Goal: Transaction & Acquisition: Purchase product/service

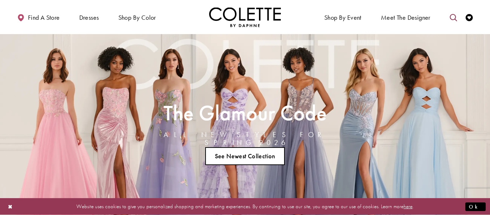
click at [452, 23] on div at bounding box center [247, 108] width 495 height 217
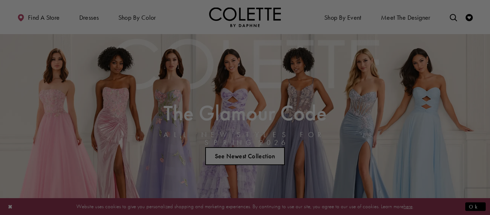
click at [452, 23] on div at bounding box center [247, 108] width 495 height 217
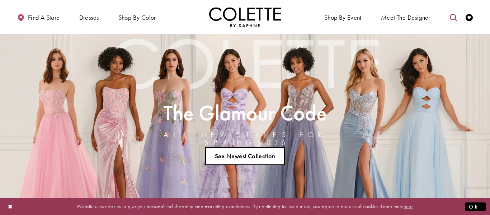
click at [451, 15] on icon "Toggle search" at bounding box center [453, 17] width 7 height 7
click at [440, 18] on input "Search" at bounding box center [417, 17] width 86 height 11
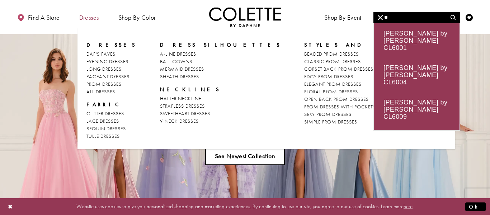
type input "**"
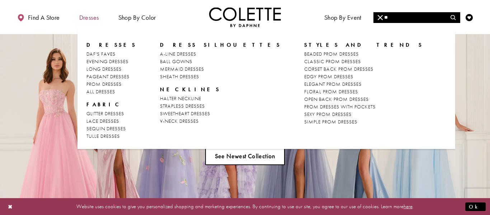
click at [93, 15] on span "Dresses" at bounding box center [89, 17] width 20 height 7
click at [188, 69] on span "MERMAID DRESSES" at bounding box center [182, 69] width 44 height 6
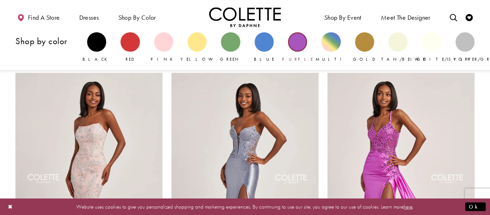
click at [305, 47] on div "Primary block" at bounding box center [297, 41] width 19 height 19
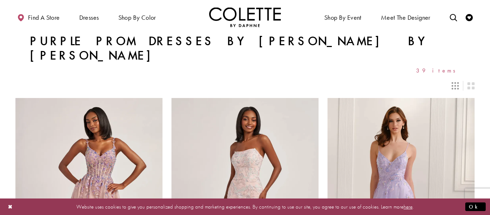
click at [455, 82] on icon "Switch layout to 3 columns" at bounding box center [455, 85] width 7 height 7
click at [449, 67] on span "39 items" at bounding box center [438, 70] width 44 height 6
click at [446, 78] on div "Layout Controls" at bounding box center [245, 86] width 468 height 16
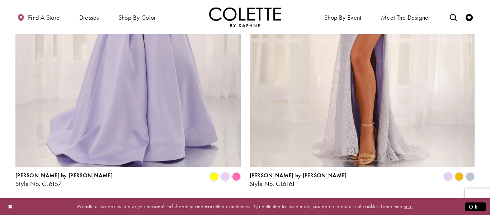
scroll to position [1315, 0]
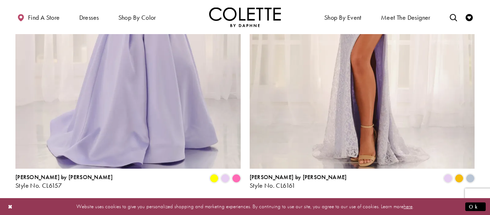
click at [249, 205] on span "2" at bounding box center [249, 209] width 3 height 8
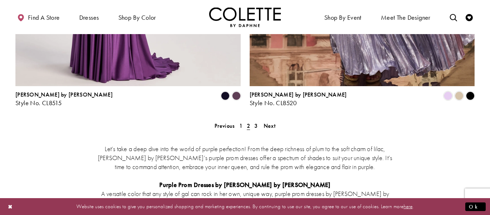
scroll to position [1398, 0]
click at [256, 122] on span "3" at bounding box center [255, 126] width 3 height 8
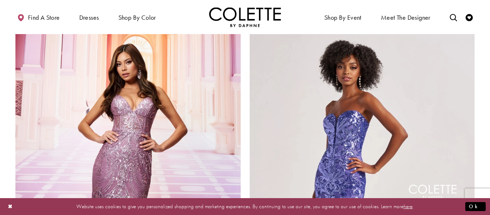
scroll to position [866, 0]
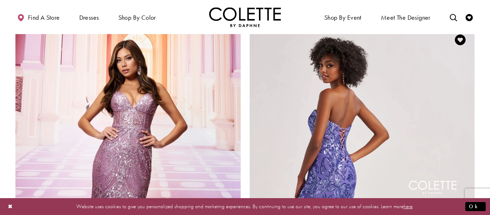
click at [420, 114] on img "Visit Colette by Daphne Style No. CL8680 Page" at bounding box center [362, 189] width 225 height 328
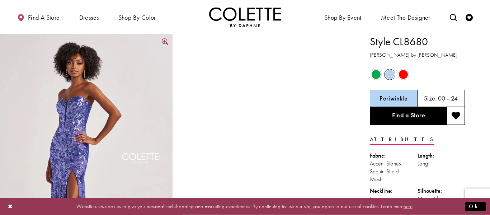
click at [42, 154] on img "Full size Style CL8680 Colette by Daphne #0 default Periwinkle frontface vertic…" at bounding box center [86, 163] width 173 height 259
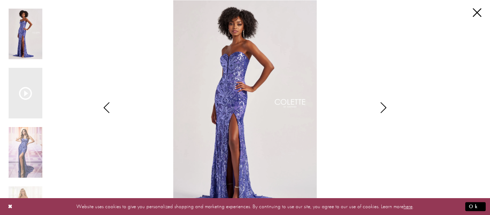
click at [383, 106] on icon "Style CL8680 Colette by Daphne Views dialog" at bounding box center [384, 107] width 18 height 11
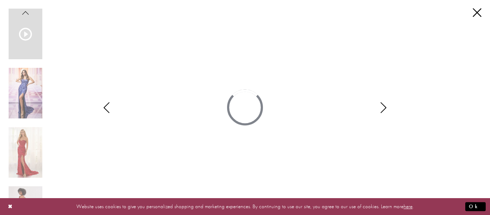
click at [104, 101] on div "Style CL8680 Colette by Daphne Views dialog" at bounding box center [107, 107] width 18 height 215
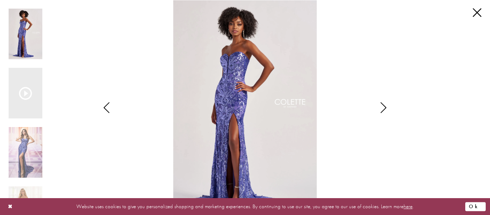
click at [481, 210] on button "Ok" at bounding box center [475, 206] width 20 height 9
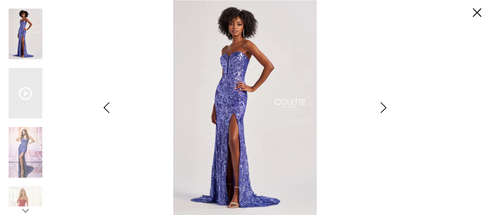
click at [370, 109] on img "Scroll List" at bounding box center [245, 107] width 259 height 215
click at [369, 116] on img "Scroll List" at bounding box center [245, 107] width 259 height 215
click at [381, 110] on icon "Style CL8680 Colette by Daphne Views dialog" at bounding box center [384, 107] width 18 height 11
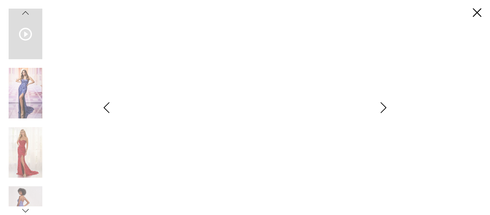
click at [110, 105] on icon "Style CL8680 Colette by Daphne Views dialog" at bounding box center [107, 107] width 18 height 11
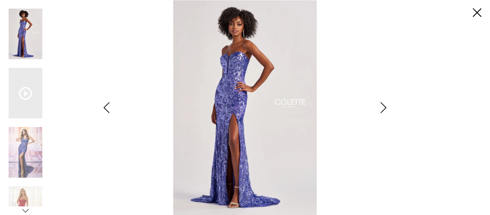
click at [387, 104] on icon "Style CL8680 Colette by Daphne Views dialog" at bounding box center [384, 107] width 18 height 11
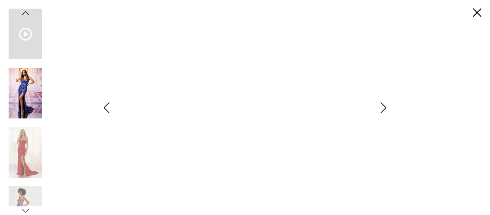
click at [30, 98] on img "Scroll List" at bounding box center [26, 93] width 34 height 51
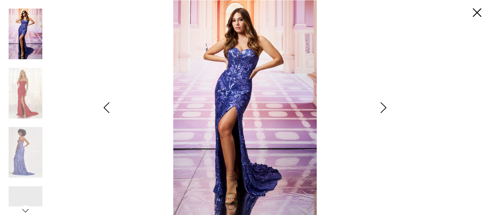
click at [383, 111] on icon "Style CL8680 Colette by Daphne Views dialog" at bounding box center [384, 107] width 18 height 11
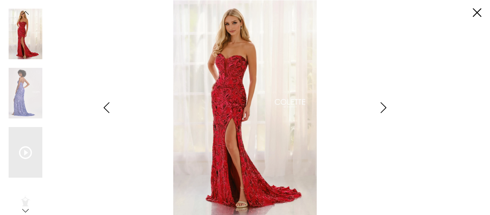
click at [383, 109] on icon "Style CL8680 Colette by Daphne Views dialog" at bounding box center [384, 107] width 18 height 11
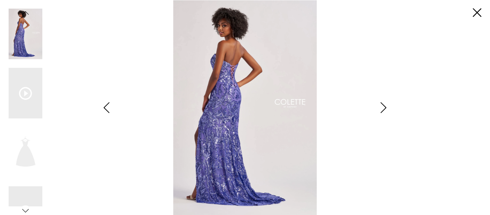
click at [382, 110] on icon "Style CL8680 Colette by Daphne Views dialog" at bounding box center [384, 107] width 18 height 11
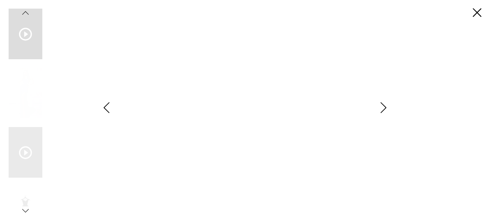
click at [107, 109] on icon "Style CL8680 Colette by Daphne Views dialog" at bounding box center [107, 107] width 18 height 11
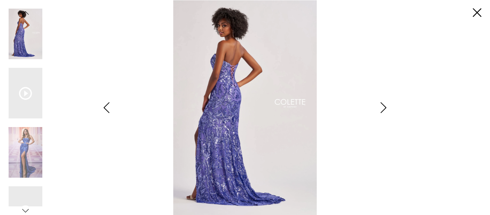
click at [380, 112] on icon "Style CL8680 Colette by Daphne Views dialog" at bounding box center [384, 107] width 18 height 11
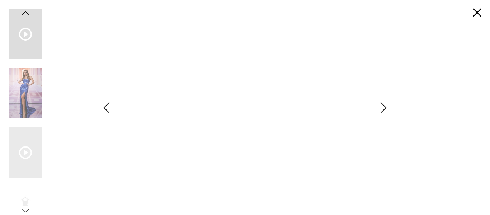
click at [380, 111] on icon "Style CL8680 Colette by Daphne Views dialog" at bounding box center [384, 107] width 18 height 11
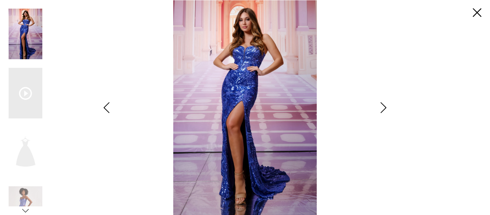
click at [106, 108] on icon "Style CL8680 Colette by Daphne Views dialog" at bounding box center [107, 107] width 18 height 11
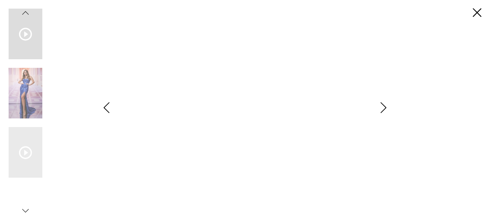
click at [382, 108] on icon "Style CL8680 Colette by Daphne Views dialog" at bounding box center [384, 107] width 18 height 11
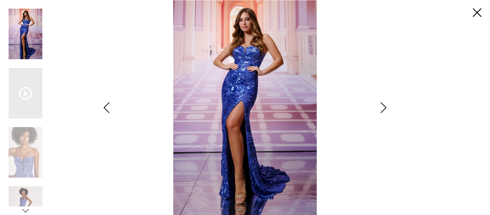
click at [380, 109] on icon "Style CL8680 Colette by Daphne Views dialog" at bounding box center [384, 107] width 18 height 11
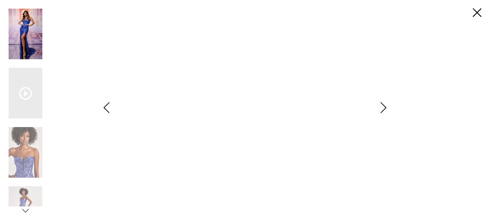
click at [378, 113] on div "Style CL8680 Colette by Daphne Views dialog" at bounding box center [384, 107] width 18 height 215
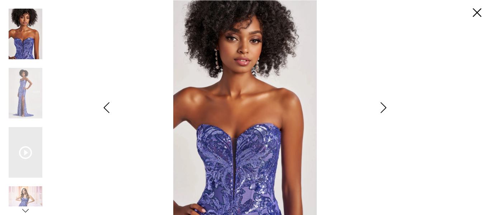
click at [385, 108] on icon "Style CL8680 Colette by Daphne Views dialog" at bounding box center [384, 107] width 18 height 11
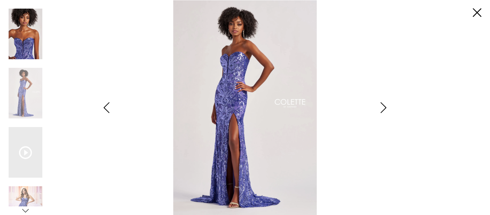
click at [113, 105] on icon "Style CL8680 Colette by Daphne Views dialog" at bounding box center [107, 107] width 18 height 11
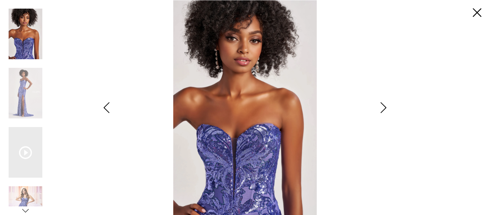
click at [383, 109] on icon "Style CL8680 Colette by Daphne Views dialog" at bounding box center [384, 107] width 18 height 11
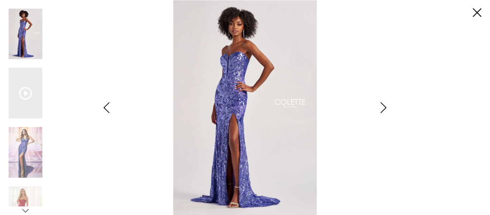
click at [383, 112] on icon "Style CL8680 Colette by Daphne Views dialog" at bounding box center [384, 107] width 18 height 11
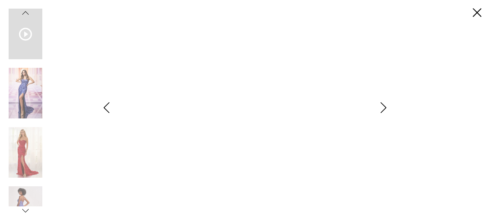
click at [109, 107] on icon "Style CL8680 Colette by Daphne Views dialog" at bounding box center [107, 107] width 18 height 11
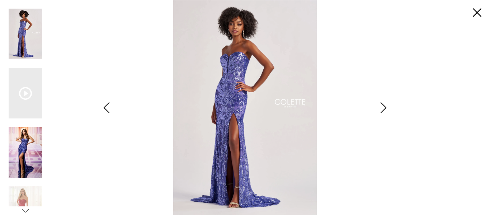
click at [34, 144] on img "Scroll List" at bounding box center [26, 152] width 34 height 51
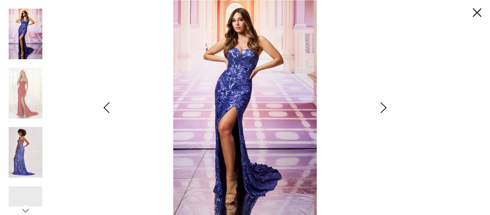
click at [37, 145] on img "Scroll List" at bounding box center [26, 152] width 34 height 51
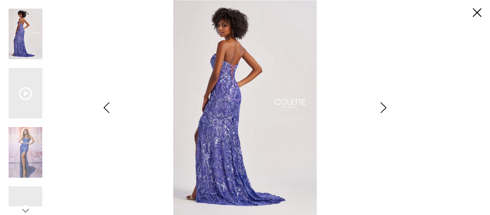
click at [111, 109] on icon "Style CL8680 Colette by Daphne Views dialog" at bounding box center [107, 107] width 18 height 11
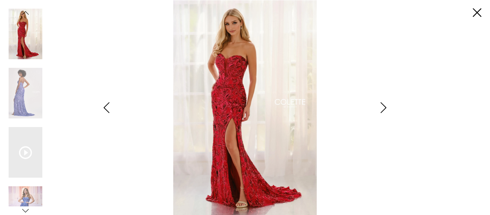
click at [111, 109] on icon "Style CL8680 Colette by Daphne Views dialog" at bounding box center [107, 107] width 18 height 11
